Goal: Task Accomplishment & Management: Complete application form

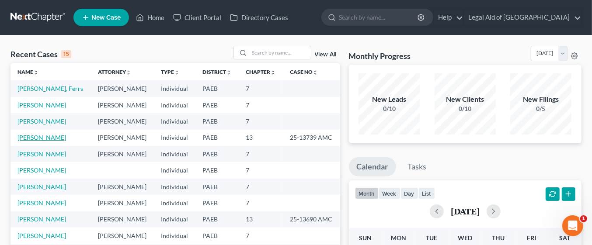
click at [66, 136] on link "[PERSON_NAME]" at bounding box center [41, 137] width 49 height 7
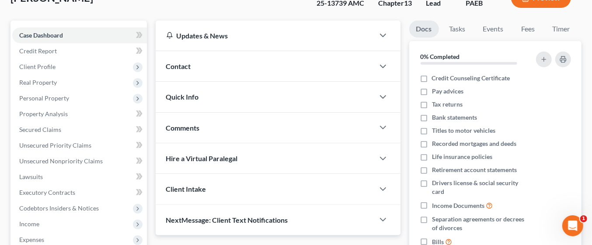
scroll to position [77, 0]
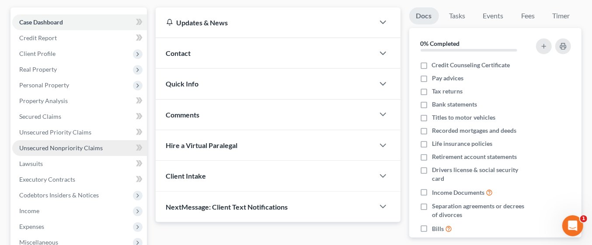
click at [71, 150] on span "Unsecured Nonpriority Claims" at bounding box center [61, 147] width 84 height 7
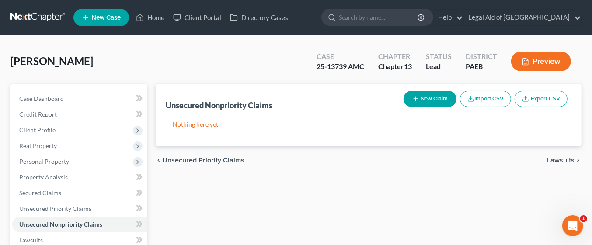
click at [437, 100] on button "New Claim" at bounding box center [430, 99] width 53 height 16
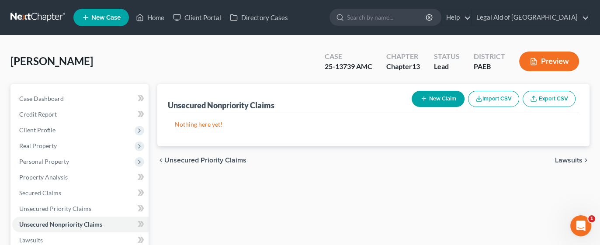
select select "0"
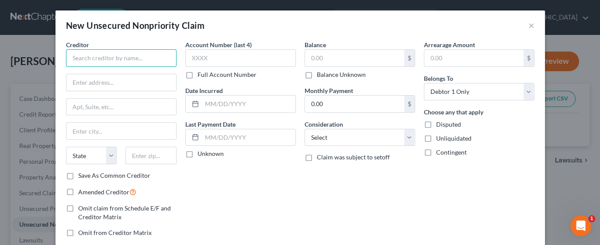
click at [120, 59] on input "text" at bounding box center [121, 57] width 111 height 17
type input "Central Research, Inc."
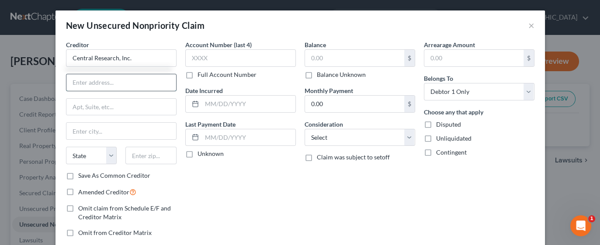
click at [105, 80] on input "text" at bounding box center [121, 82] width 110 height 17
type input "[STREET_ADDRESS]"
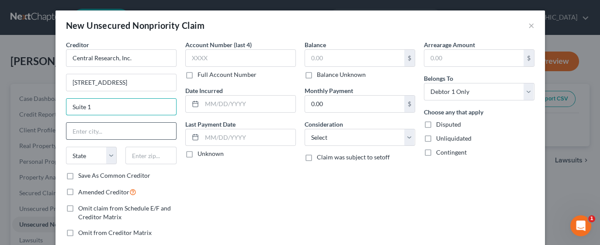
type input "Suite 1"
click at [87, 129] on input "text" at bounding box center [121, 131] width 110 height 17
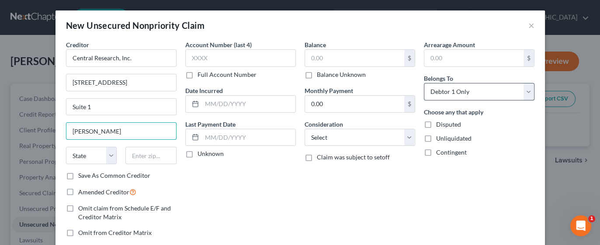
type input "[PERSON_NAME]"
select select "3"
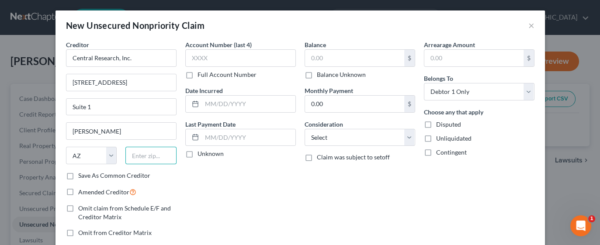
click at [148, 157] on input "text" at bounding box center [150, 155] width 51 height 17
type input "72745"
click at [341, 58] on input "text" at bounding box center [354, 58] width 99 height 17
select select "2"
click at [332, 61] on input "text" at bounding box center [354, 58] width 99 height 17
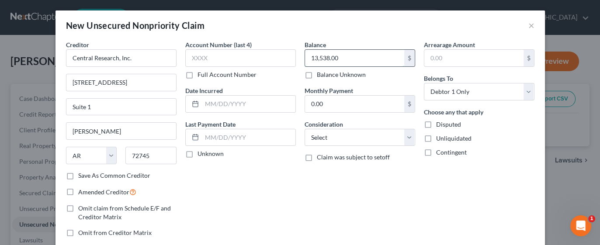
type input "13,538.00"
click at [404, 136] on select "Select Cable / Satellite Services Collection Agency Credit Card Debt Debt Couns…" at bounding box center [360, 137] width 111 height 17
click at [412, 209] on div "Balance 13,538.00 $ Balance Unknown Balance Undetermined 13,538.00 $ Balance Un…" at bounding box center [359, 142] width 119 height 204
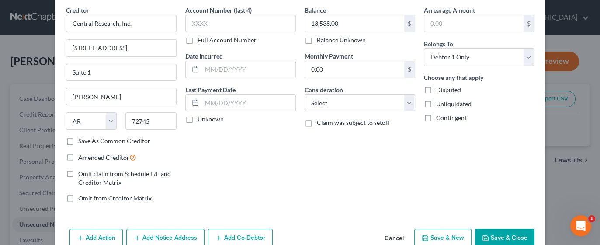
scroll to position [52, 0]
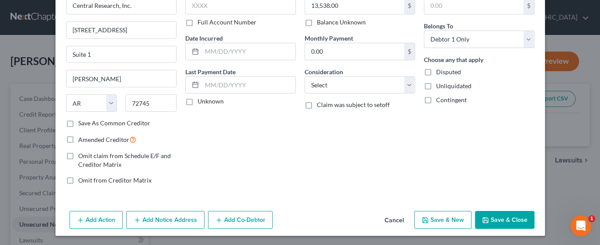
click at [446, 219] on button "Save & New" at bounding box center [442, 220] width 57 height 18
select select "0"
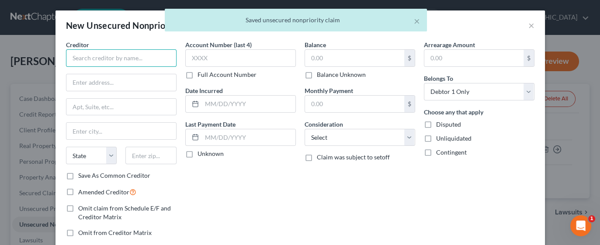
click at [115, 56] on input "text" at bounding box center [121, 57] width 111 height 17
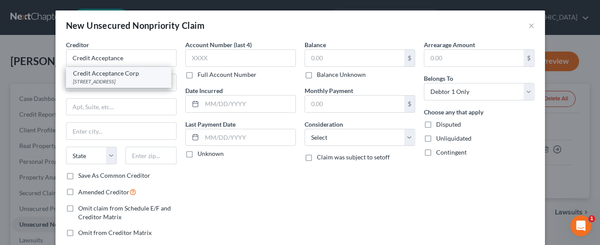
click at [140, 81] on div "[STREET_ADDRESS]" at bounding box center [118, 81] width 91 height 7
type input "Credit Acceptance Corp"
type input "PO Box 5070"
type input "Southfield"
select select "23"
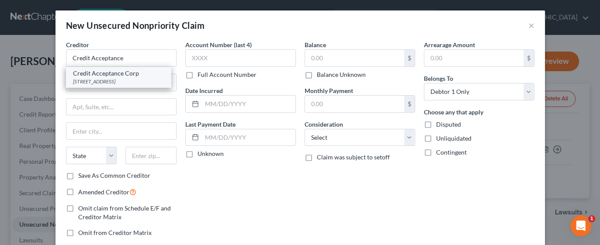
type input "48086"
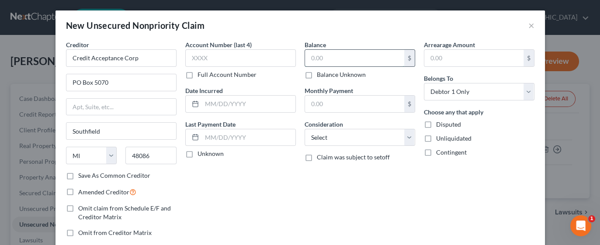
click at [350, 57] on input "text" at bounding box center [354, 58] width 99 height 17
type input "7,182.00"
click at [436, 136] on label "Unliquidated" at bounding box center [453, 138] width 35 height 9
click at [440, 136] on input "Unliquidated" at bounding box center [443, 137] width 6 height 6
checkbox input "true"
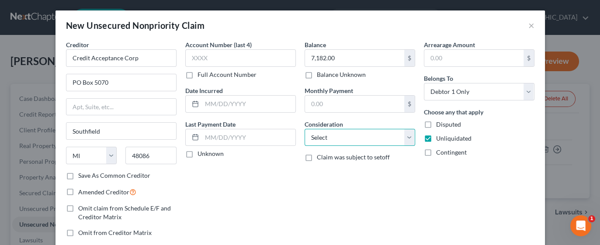
click at [408, 139] on select "Select Cable / Satellite Services Collection Agency Credit Card Debt Debt Couns…" at bounding box center [360, 137] width 111 height 17
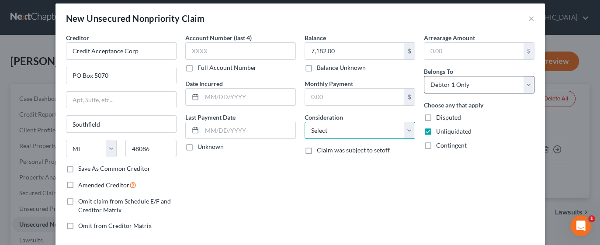
scroll to position [9, 0]
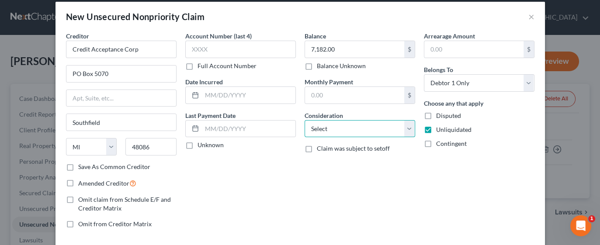
click at [411, 127] on select "Select Cable / Satellite Services Collection Agency Credit Card Debt Debt Couns…" at bounding box center [360, 128] width 111 height 17
select select "14"
click at [305, 120] on select "Select Cable / Satellite Services Collection Agency Credit Card Debt Debt Couns…" at bounding box center [360, 128] width 111 height 17
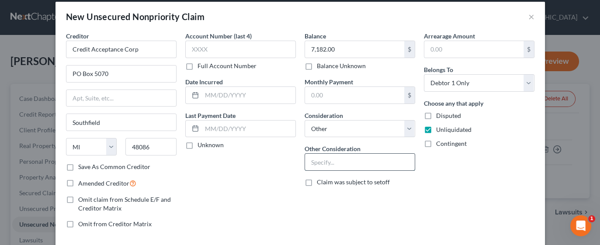
click at [343, 160] on input "text" at bounding box center [360, 162] width 110 height 17
click at [324, 161] on input "[PERSON_NAME]" at bounding box center [360, 162] width 110 height 17
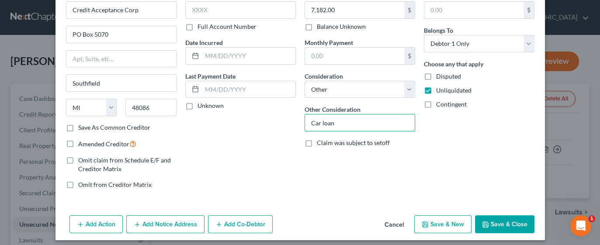
scroll to position [52, 0]
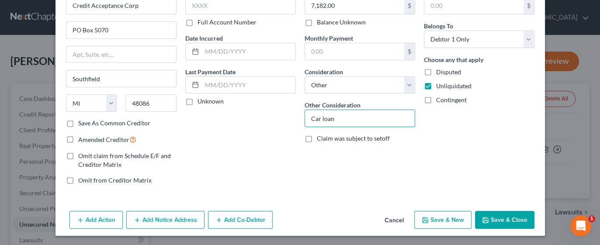
type input "Car loan"
click at [455, 217] on button "Save & New" at bounding box center [442, 220] width 57 height 18
select select "0"
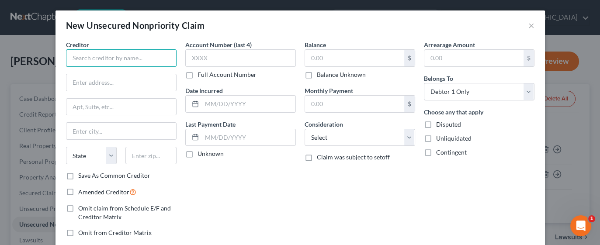
click at [122, 55] on input "text" at bounding box center [121, 57] width 111 height 17
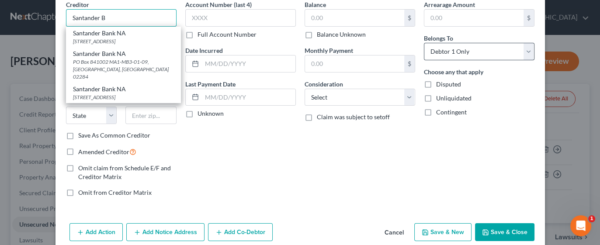
scroll to position [49, 0]
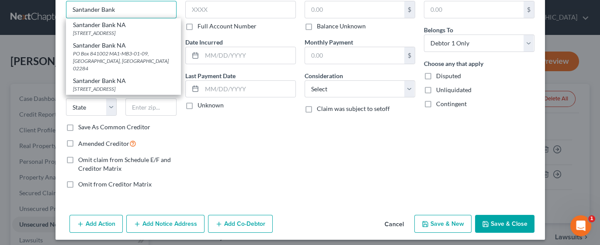
type input "Santander Bank"
click at [183, 135] on div "Account Number (last 4) Full Account Number Date Incurred Last Payment Date Unk…" at bounding box center [240, 94] width 119 height 204
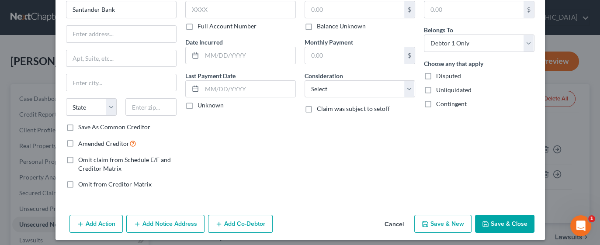
click at [183, 135] on div "Account Number (last 4) Full Account Number Date Incurred Last Payment Date Unk…" at bounding box center [240, 94] width 119 height 204
click at [102, 33] on input "text" at bounding box center [121, 34] width 110 height 17
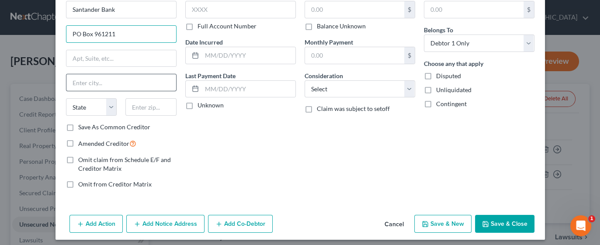
type input "PO Box 961211"
click at [115, 81] on input "text" at bounding box center [121, 82] width 110 height 17
type input "[GEOGRAPHIC_DATA]"
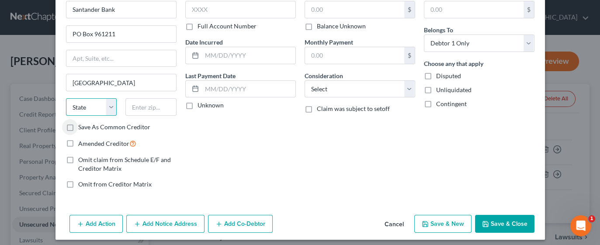
click at [88, 108] on select "State [US_STATE] AK AR AZ CA CO CT DE DC [GEOGRAPHIC_DATA] [GEOGRAPHIC_DATA] GU…" at bounding box center [91, 106] width 51 height 17
select select "45"
click at [150, 108] on input "text" at bounding box center [150, 106] width 51 height 17
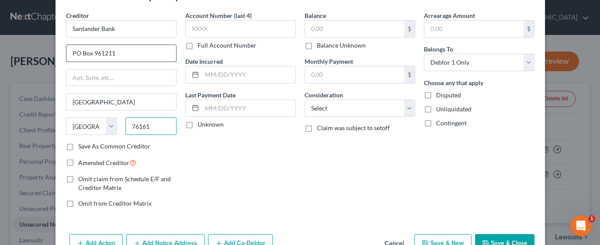
scroll to position [16, 0]
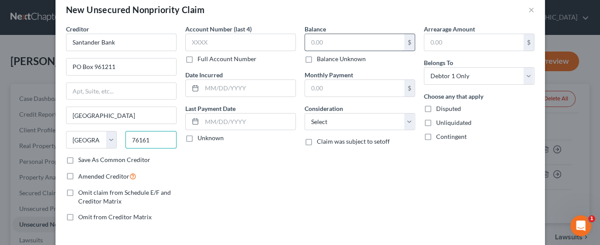
type input "76161"
click at [330, 41] on input "text" at bounding box center [354, 42] width 99 height 17
type input "18,813.00"
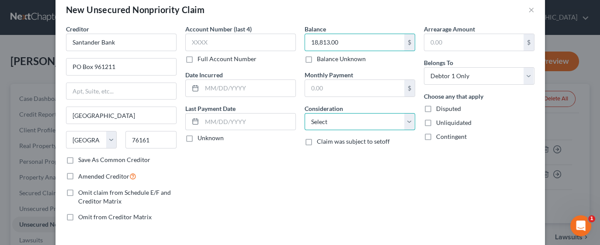
click at [406, 123] on select "Select Cable / Satellite Services Collection Agency Credit Card Debt Debt Couns…" at bounding box center [360, 121] width 111 height 17
select select "14"
click at [305, 113] on select "Select Cable / Satellite Services Collection Agency Credit Card Debt Debt Couns…" at bounding box center [360, 121] width 111 height 17
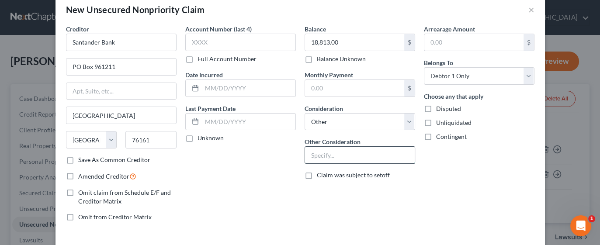
click at [342, 156] on input "text" at bounding box center [360, 155] width 110 height 17
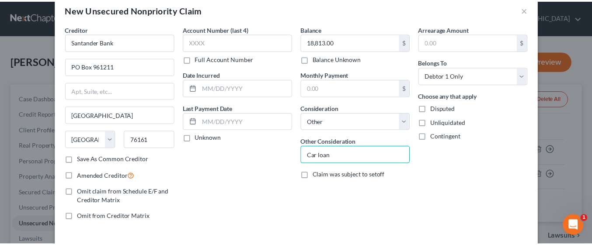
scroll to position [52, 0]
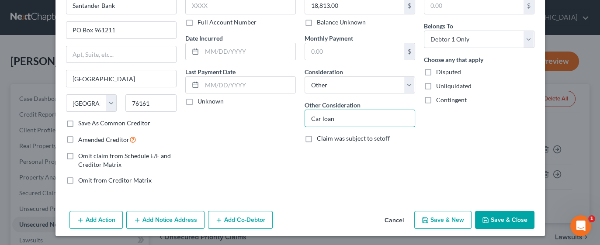
type input "Car loan"
click at [450, 220] on button "Save & New" at bounding box center [442, 220] width 57 height 18
select select "0"
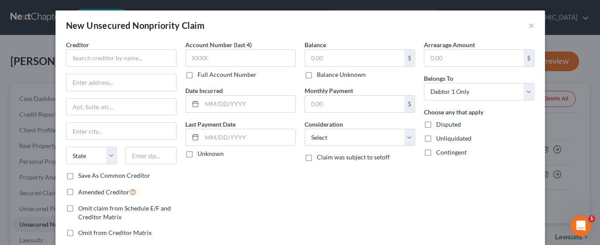
type input "0.00"
click at [529, 28] on button "×" at bounding box center [532, 25] width 6 height 10
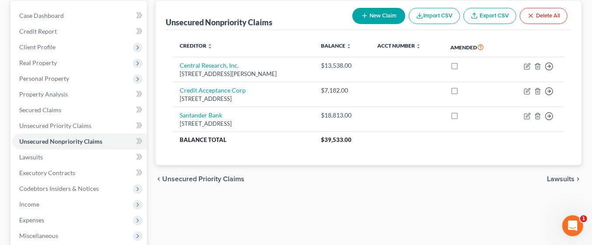
scroll to position [83, 0]
click at [52, 112] on span "Secured Claims" at bounding box center [40, 109] width 42 height 7
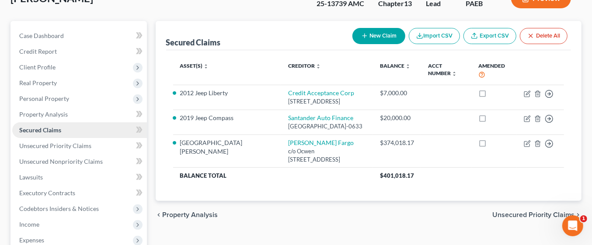
scroll to position [66, 0]
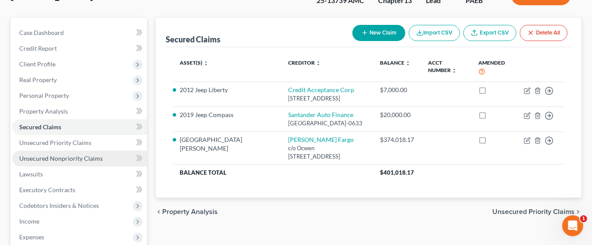
click at [70, 157] on span "Unsecured Nonpriority Claims" at bounding box center [61, 158] width 84 height 7
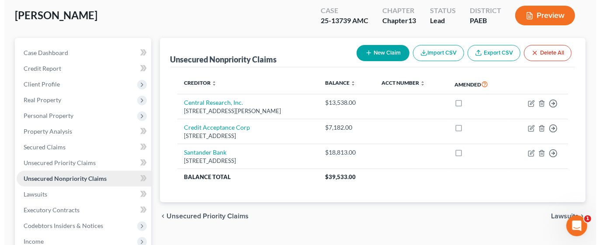
scroll to position [48, 0]
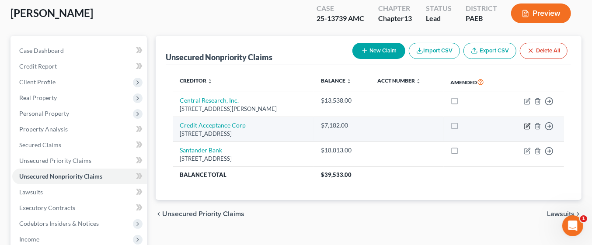
click at [527, 125] on icon "button" at bounding box center [527, 126] width 7 height 7
select select "23"
select select "14"
select select "0"
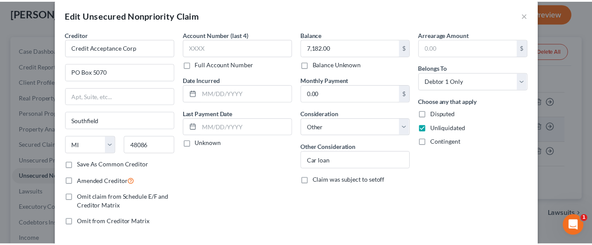
scroll to position [10, 0]
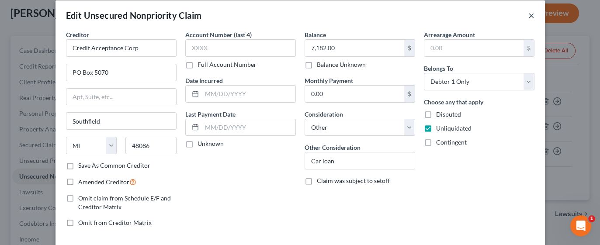
click at [529, 14] on button "×" at bounding box center [532, 15] width 6 height 10
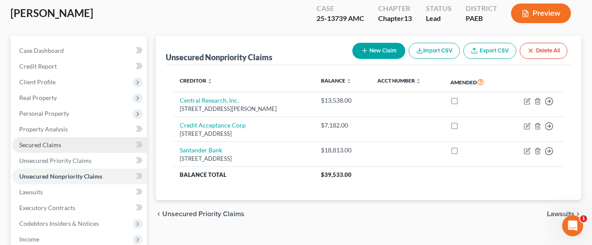
click at [55, 145] on span "Secured Claims" at bounding box center [40, 144] width 42 height 7
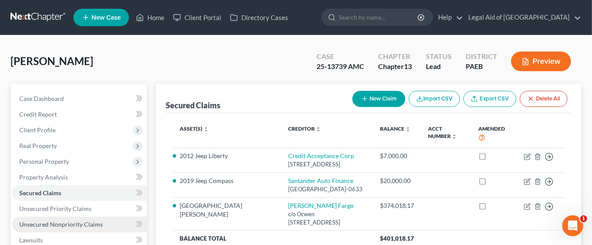
click at [73, 222] on span "Unsecured Nonpriority Claims" at bounding box center [61, 224] width 84 height 7
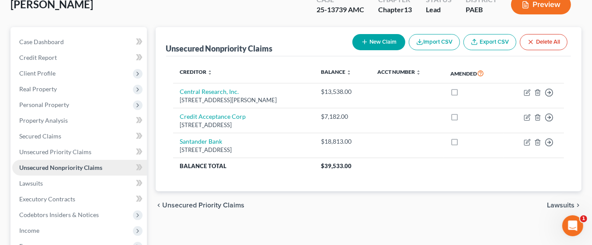
scroll to position [57, 0]
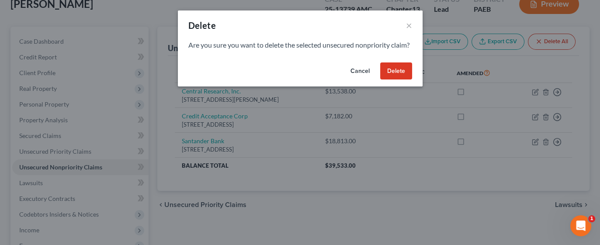
click at [538, 116] on div "Delete × Are you sure you want to delete the selected unsecured nonpriority cla…" at bounding box center [300, 122] width 600 height 245
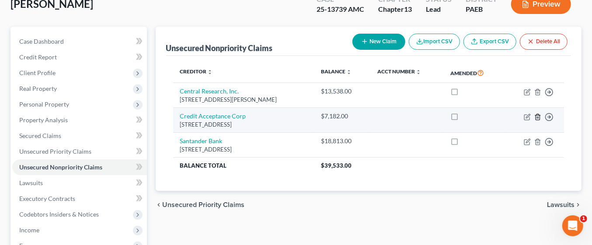
click at [538, 117] on line "button" at bounding box center [538, 118] width 0 height 2
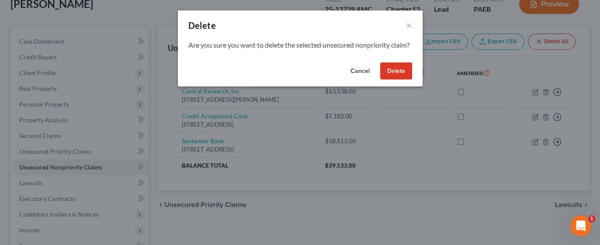
click at [398, 80] on button "Delete" at bounding box center [396, 71] width 32 height 17
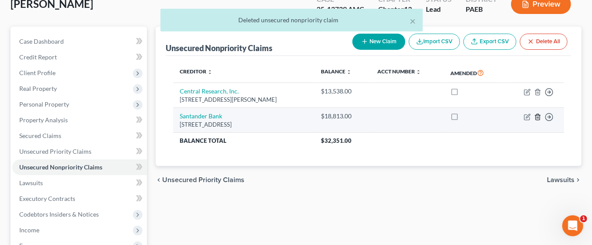
click at [536, 116] on icon "button" at bounding box center [537, 117] width 7 height 7
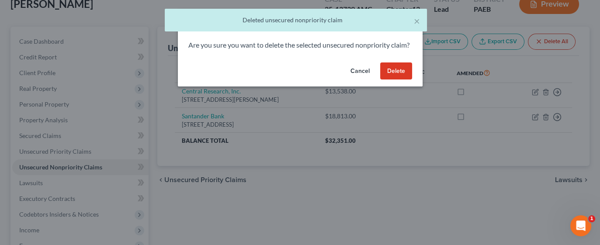
click at [399, 80] on button "Delete" at bounding box center [396, 71] width 32 height 17
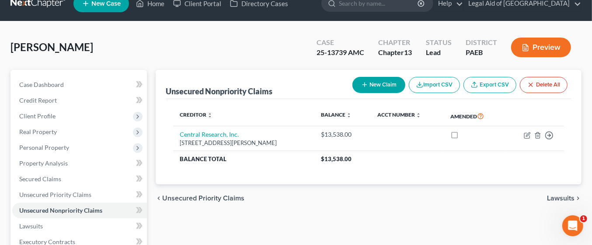
scroll to position [0, 0]
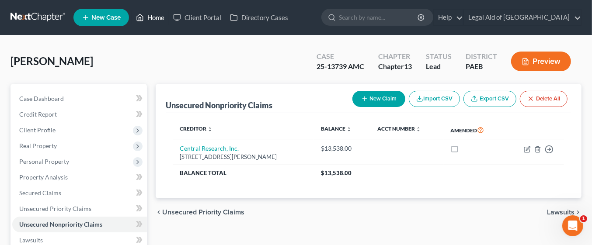
click at [152, 21] on link "Home" at bounding box center [150, 18] width 37 height 16
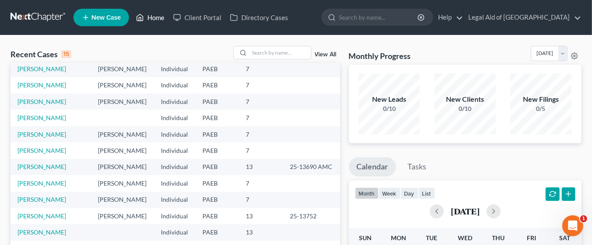
scroll to position [60, 0]
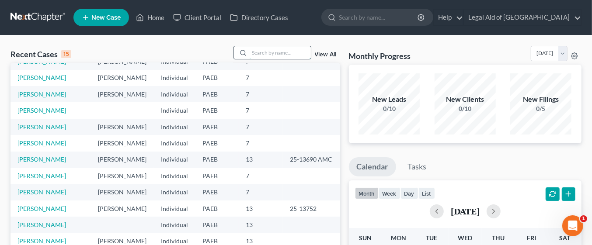
click at [274, 53] on input "search" at bounding box center [280, 52] width 61 height 13
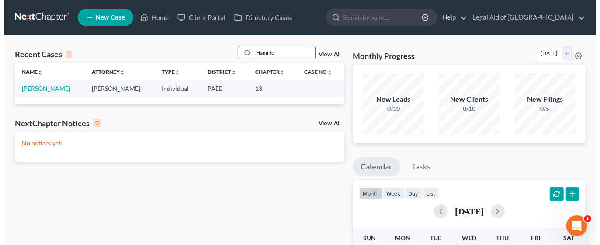
scroll to position [0, 0]
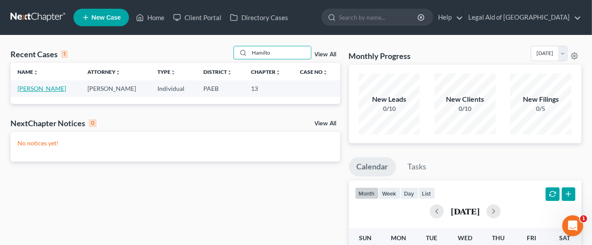
type input "Hamilto"
click at [52, 88] on link "[PERSON_NAME]" at bounding box center [41, 88] width 49 height 7
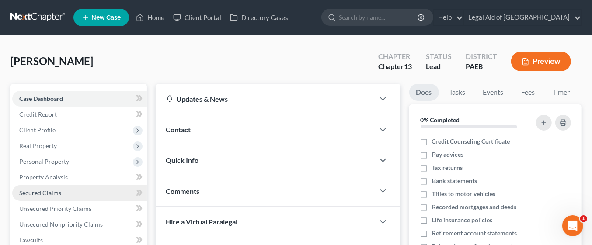
click at [59, 192] on span "Secured Claims" at bounding box center [40, 192] width 42 height 7
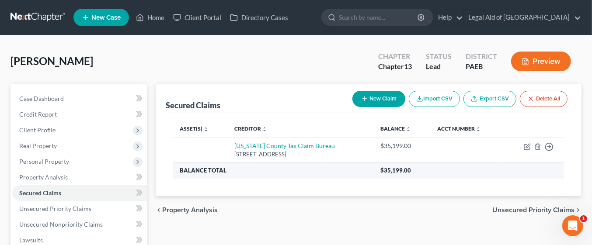
click at [489, 176] on th "$35,199.00" at bounding box center [468, 171] width 191 height 16
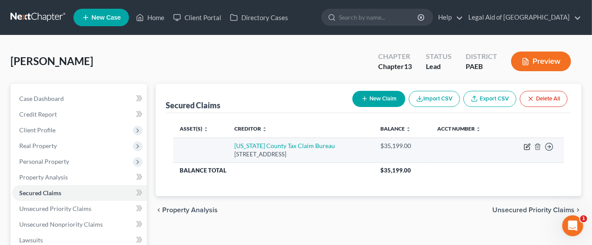
click at [526, 148] on icon "button" at bounding box center [527, 146] width 7 height 7
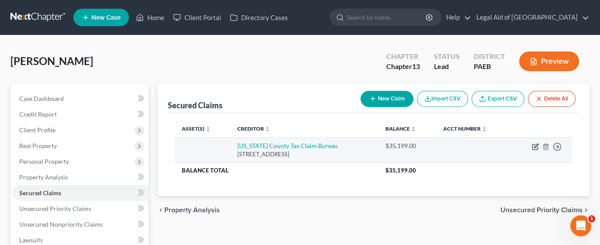
select select "39"
select select "0"
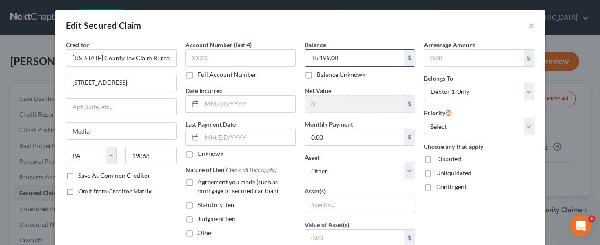
click at [361, 61] on input "35,199.00" at bounding box center [354, 58] width 99 height 17
type input "48,464.03"
click at [490, 58] on input "text" at bounding box center [474, 58] width 99 height 17
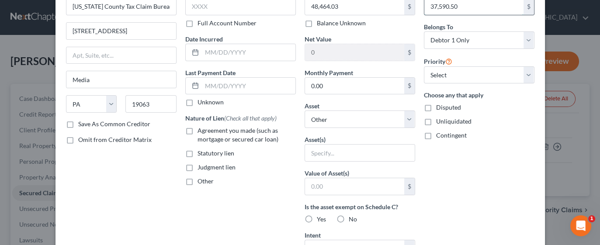
scroll to position [52, 0]
type input "37,590.50"
click at [403, 116] on select "Select Other Multiple Assets Household Goods - Misc household goods including d…" at bounding box center [360, 118] width 111 height 17
click at [305, 110] on select "Select Other Multiple Assets Household Goods - Misc household goods including d…" at bounding box center [360, 118] width 111 height 17
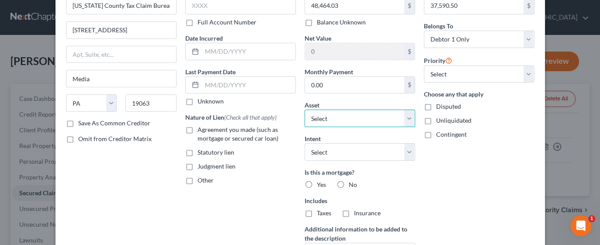
click at [399, 120] on select "Select Other Multiple Assets Household Goods - Misc household goods including d…" at bounding box center [360, 118] width 111 height 17
select select "4"
click at [305, 110] on select "Select Other Multiple Assets Household Goods - Misc household goods including d…" at bounding box center [360, 118] width 111 height 17
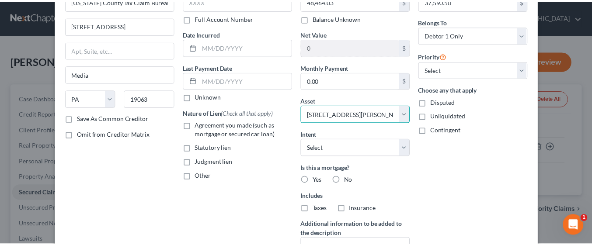
scroll to position [150, 0]
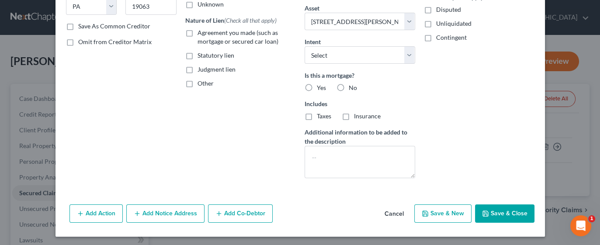
click at [446, 212] on button "Save & New" at bounding box center [442, 214] width 57 height 18
select select "0"
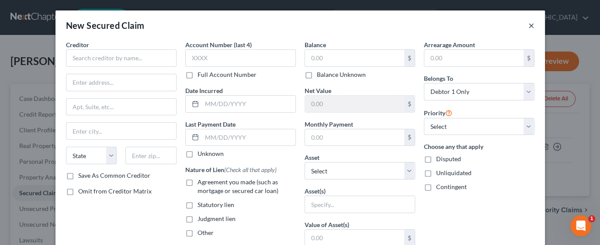
click at [529, 25] on button "×" at bounding box center [532, 25] width 6 height 10
